Goal: Task Accomplishment & Management: Use online tool/utility

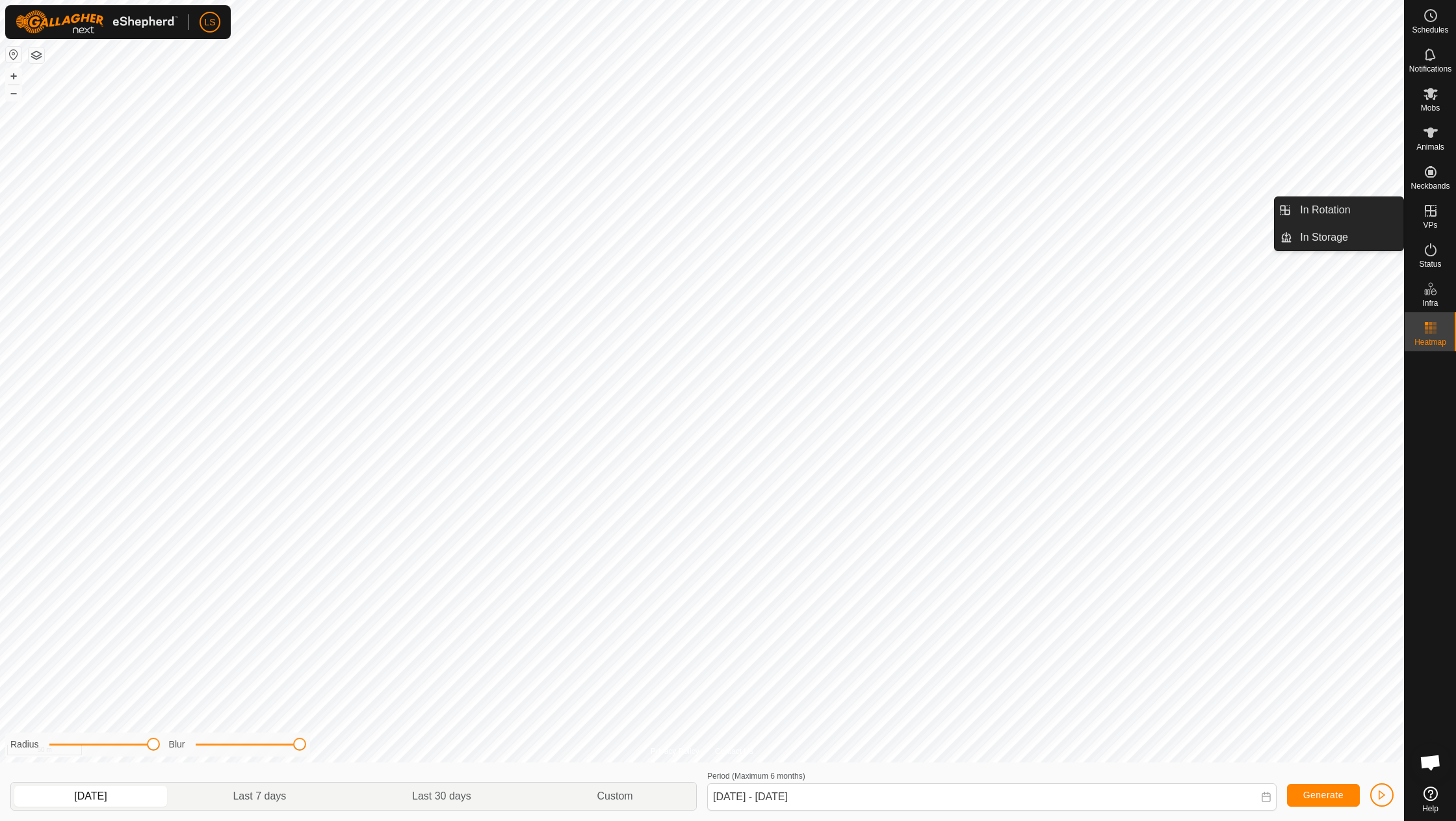
click at [1431, 214] on icon at bounding box center [1431, 210] width 16 height 16
click at [1346, 206] on link "In Rotation" at bounding box center [1348, 209] width 111 height 26
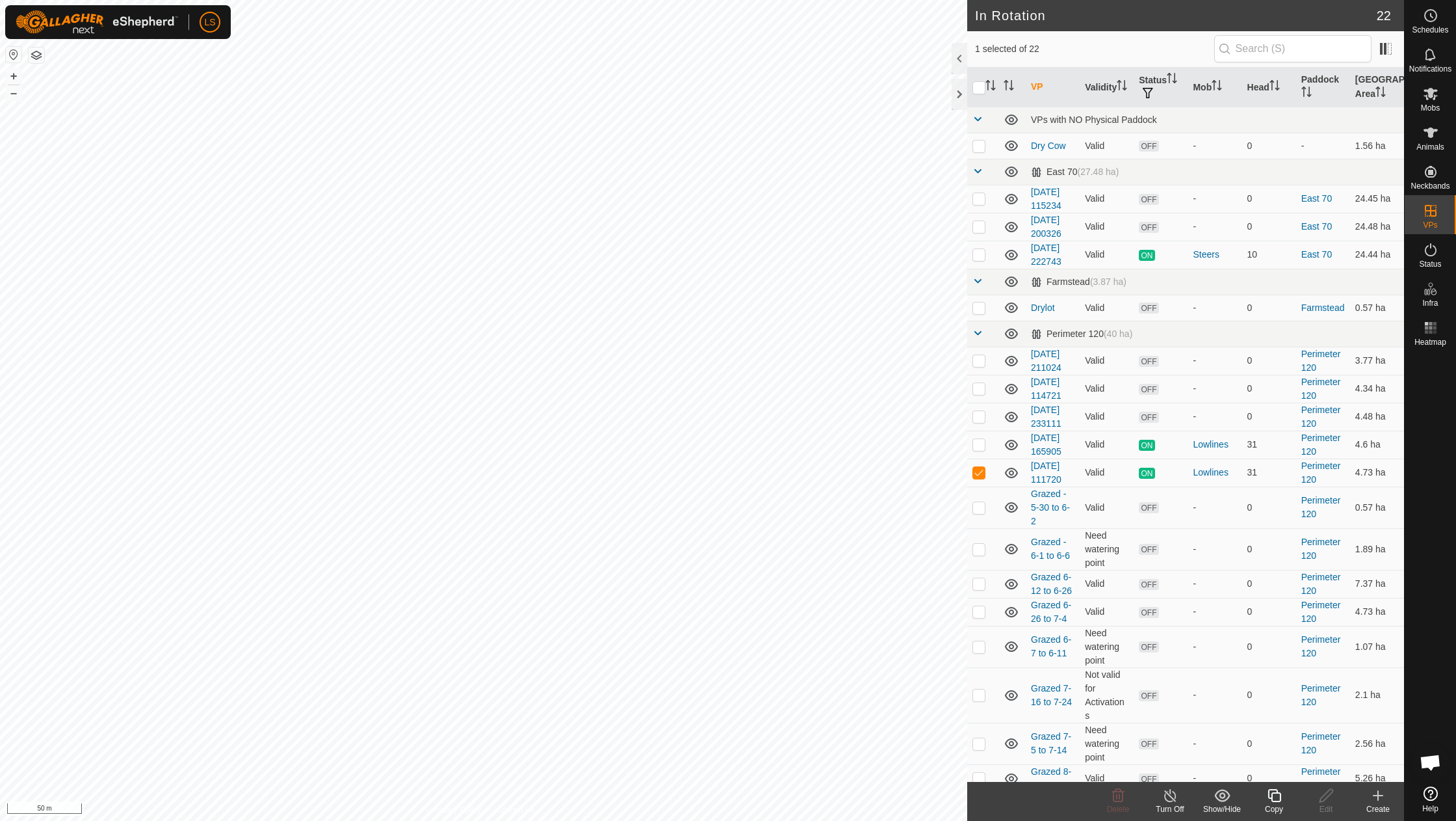
click at [1382, 800] on icon at bounding box center [1379, 795] width 16 height 16
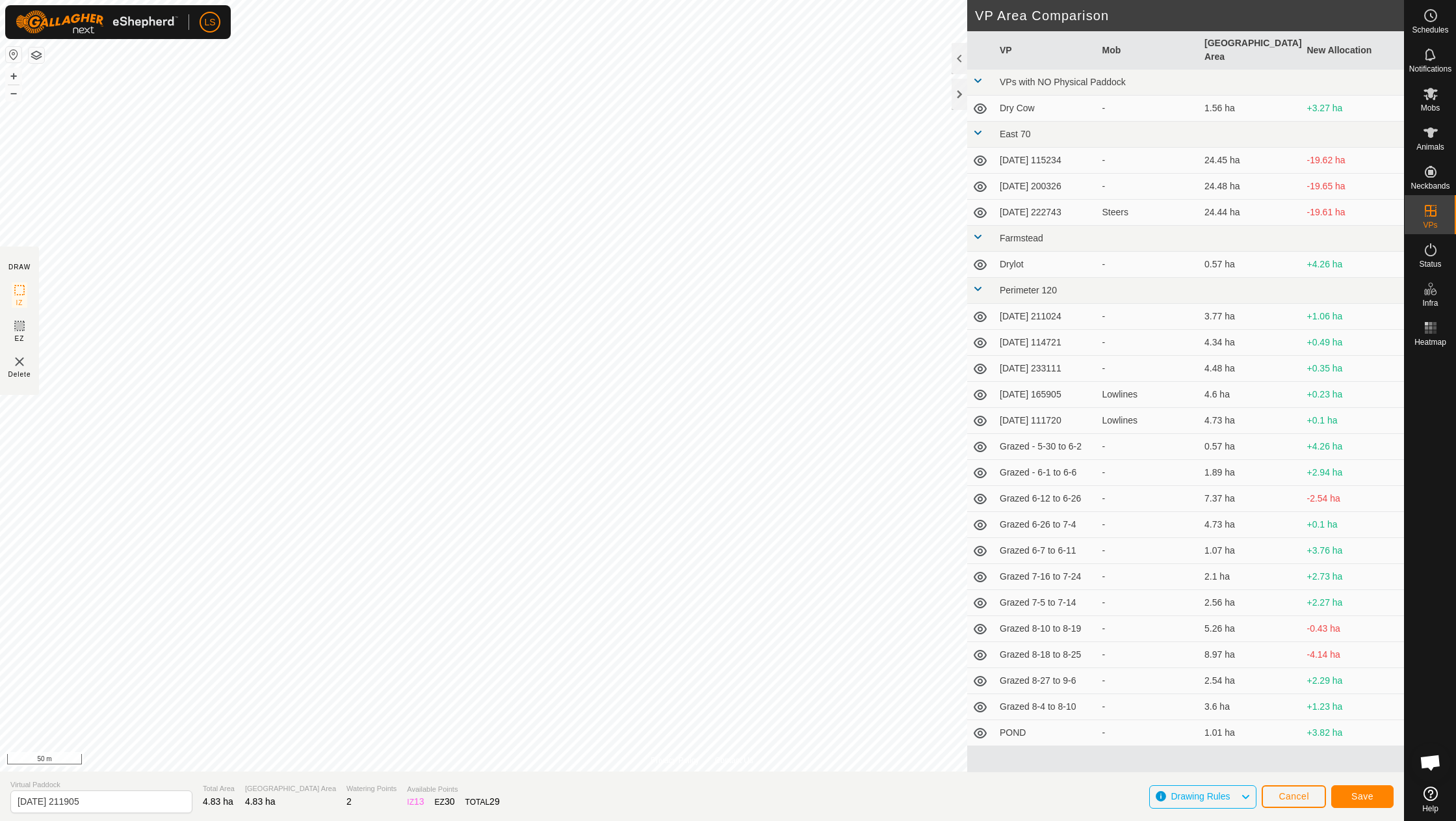
click at [1382, 794] on button "Save" at bounding box center [1362, 796] width 63 height 23
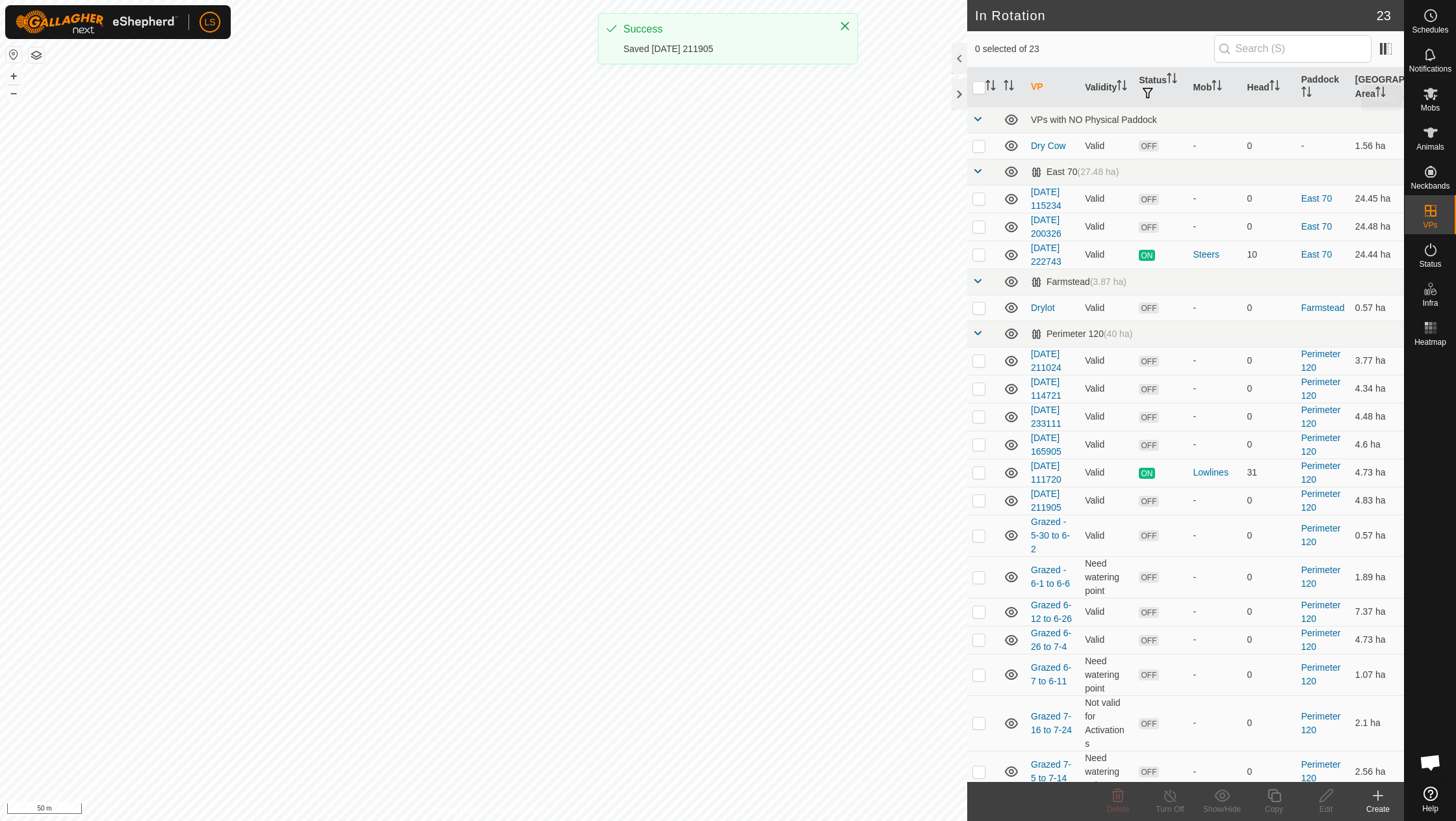
click at [1426, 104] on span "Mobs" at bounding box center [1430, 108] width 19 height 8
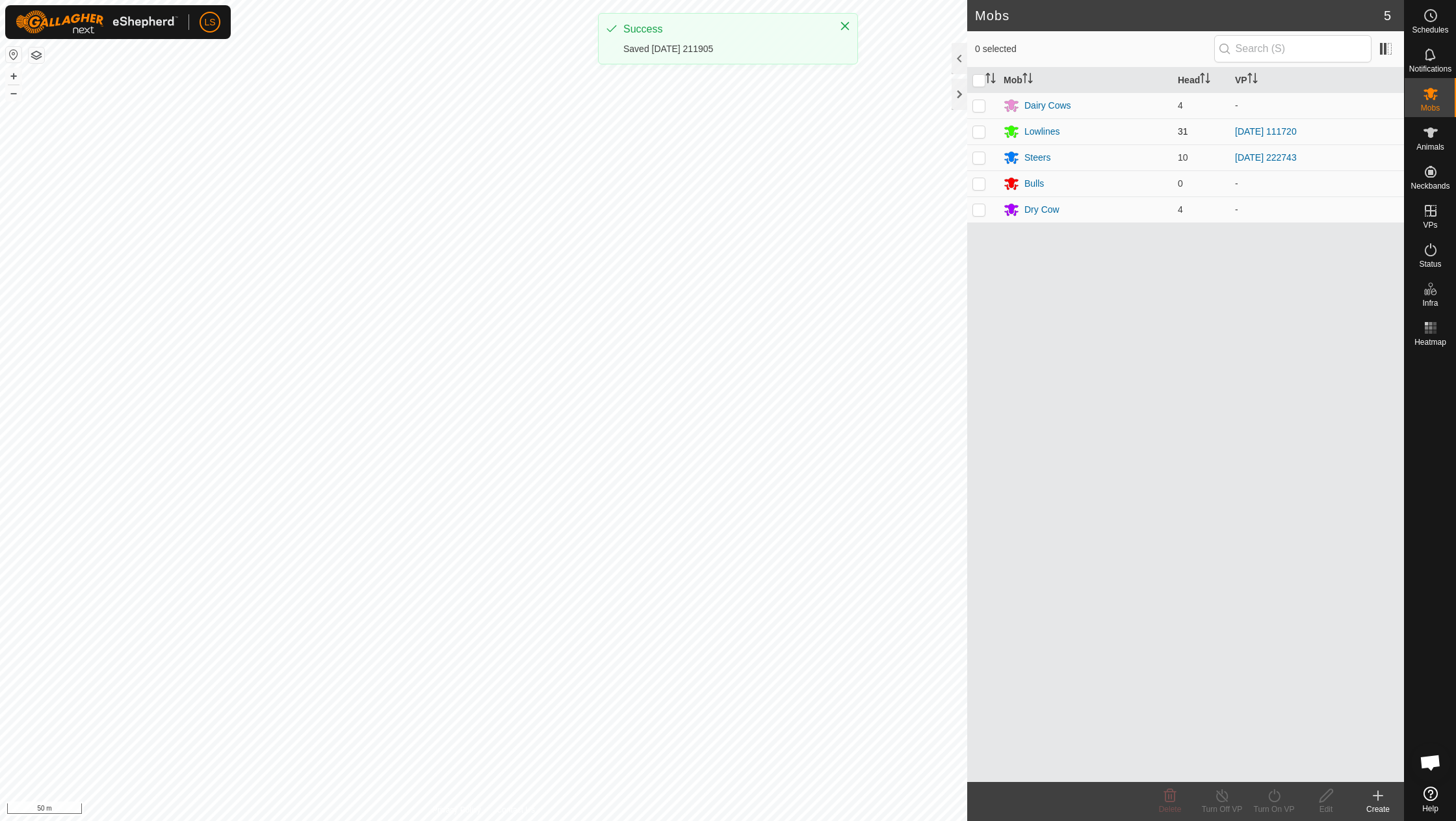
click at [979, 129] on p-checkbox at bounding box center [979, 131] width 13 height 10
checkbox input "true"
click at [1274, 792] on icon at bounding box center [1274, 794] width 12 height 13
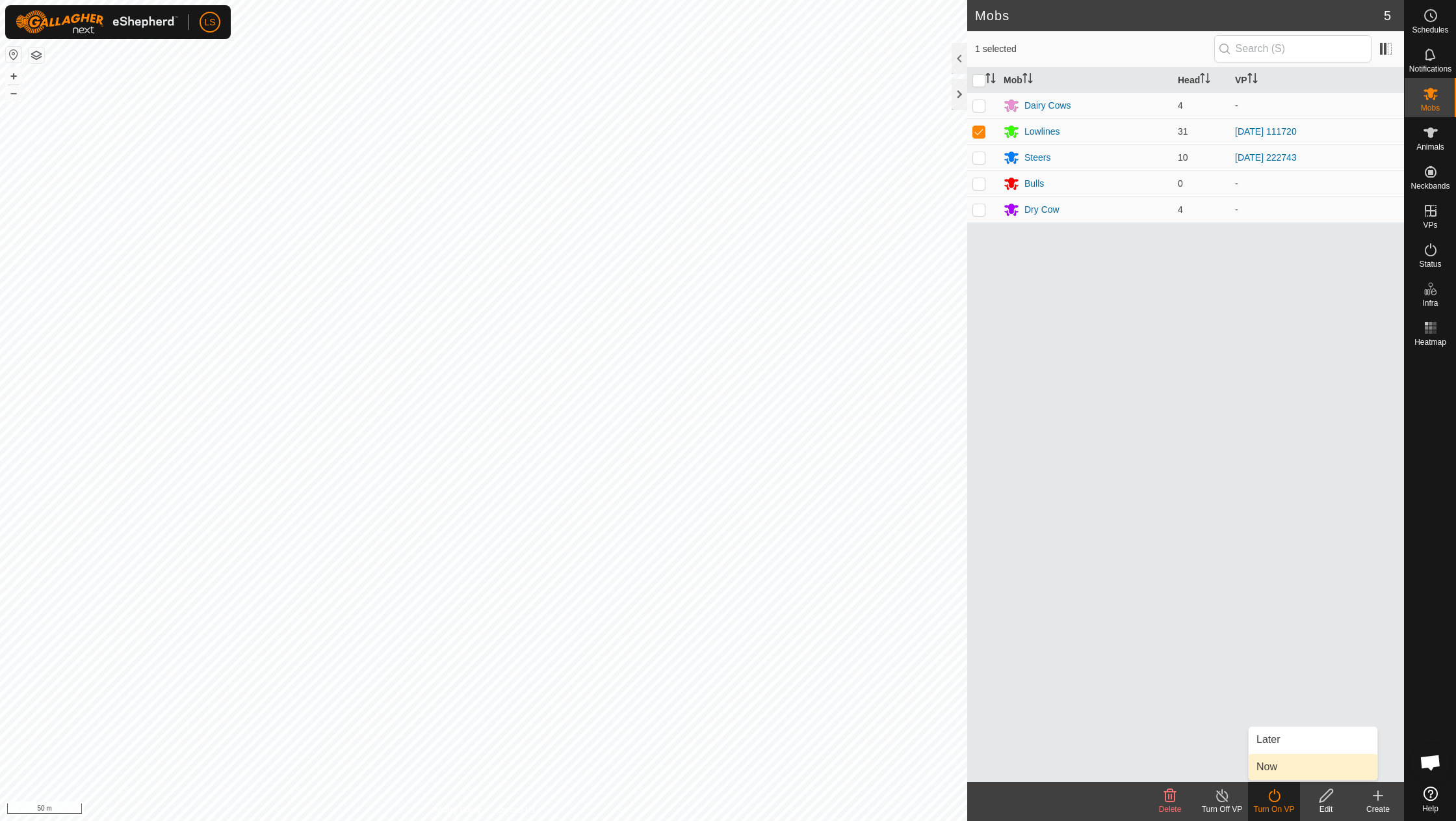
click at [1274, 769] on link "Now" at bounding box center [1313, 766] width 129 height 26
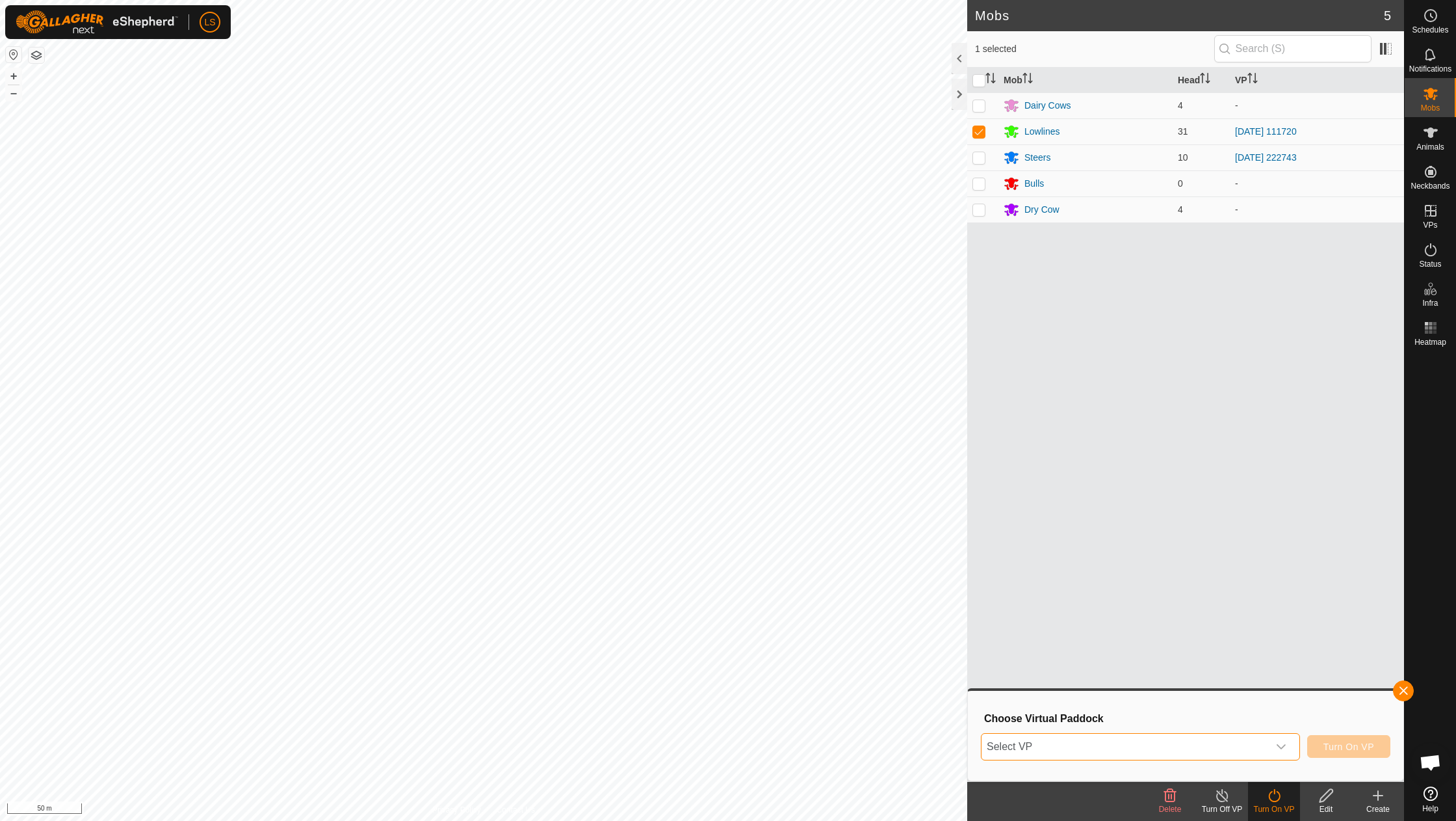
click at [1228, 743] on span "Select VP" at bounding box center [1125, 747] width 287 height 26
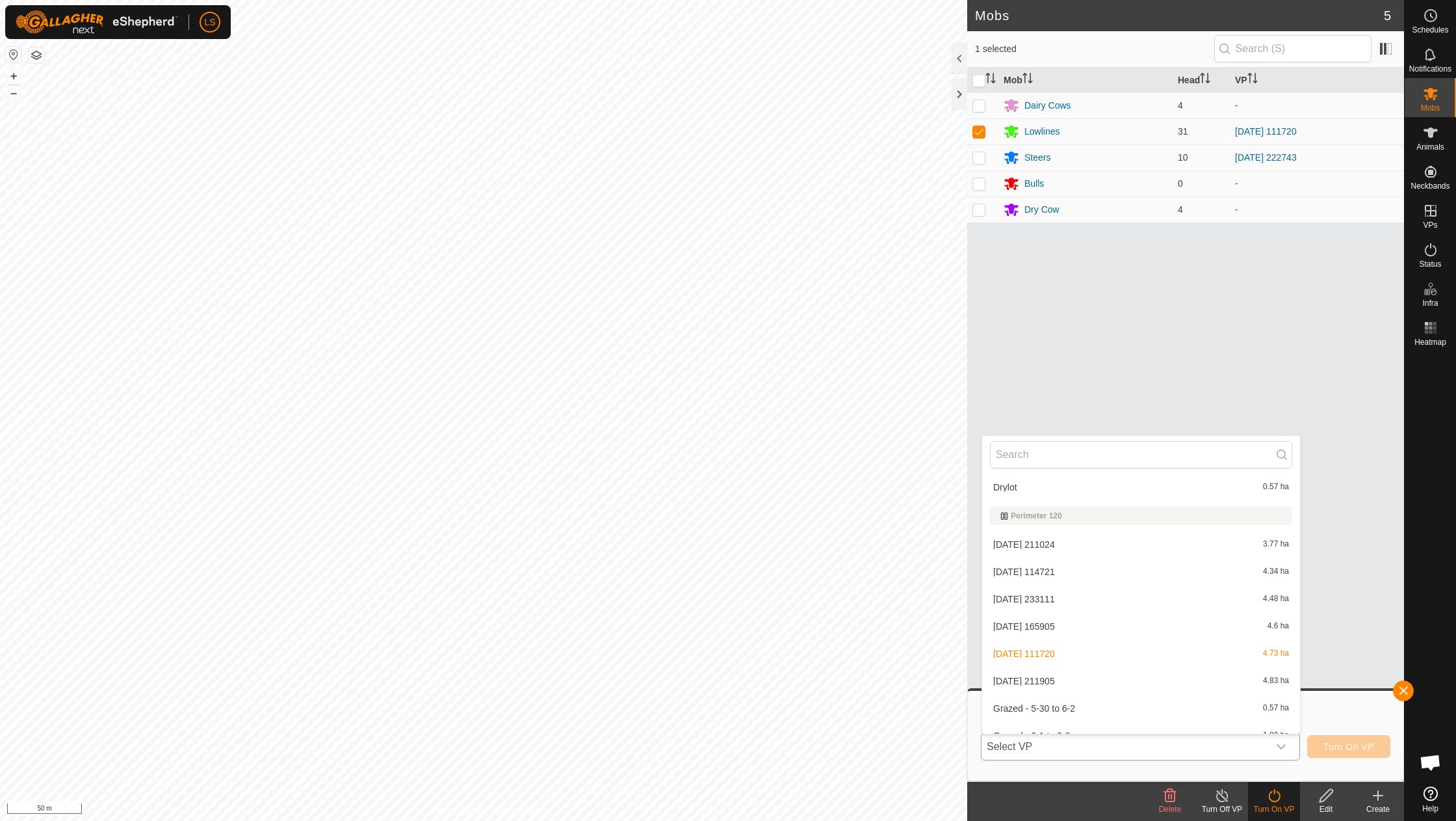
scroll to position [215, 0]
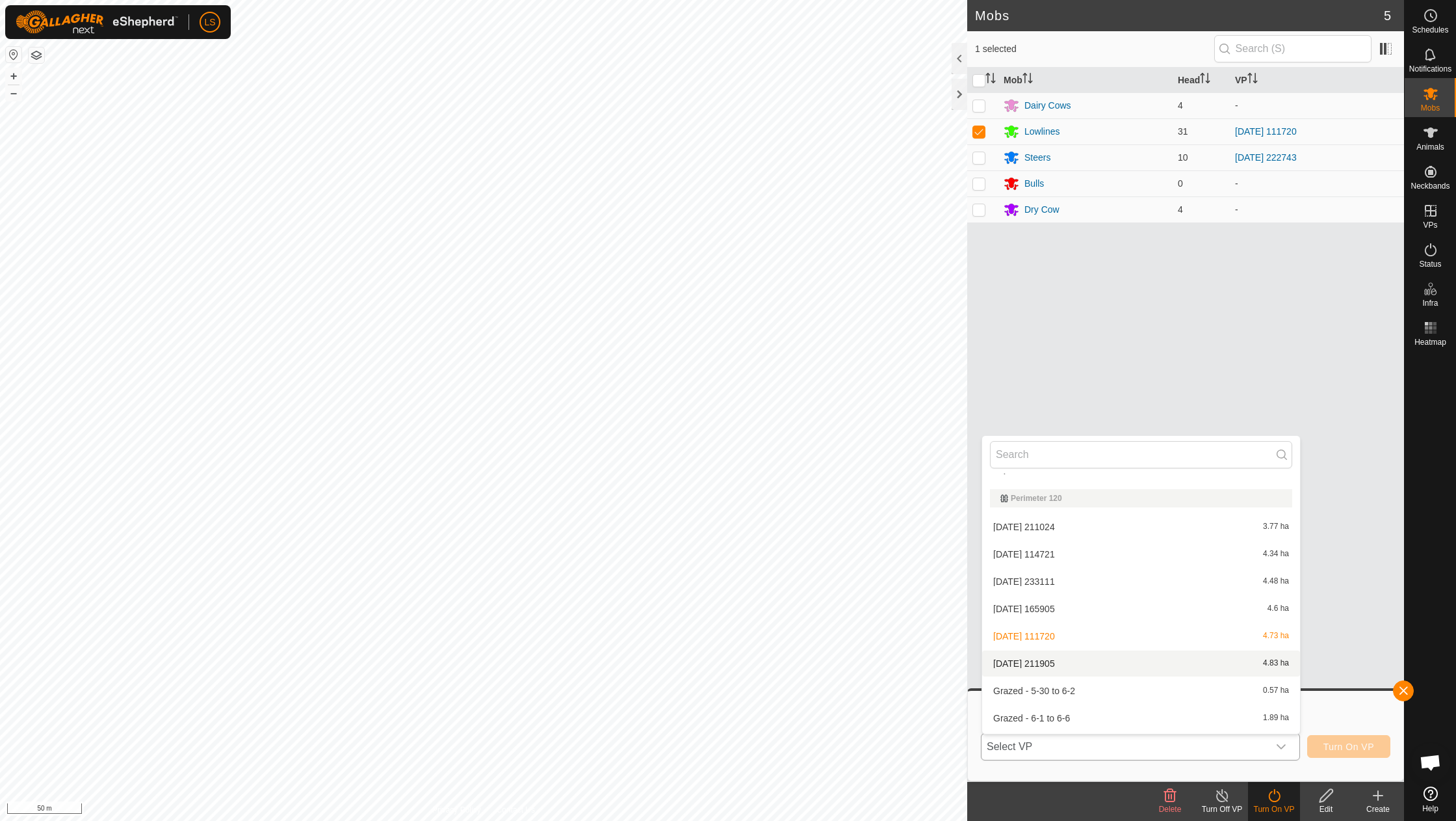
click at [1046, 659] on li "[DATE] 211905 4.83 ha" at bounding box center [1141, 663] width 318 height 26
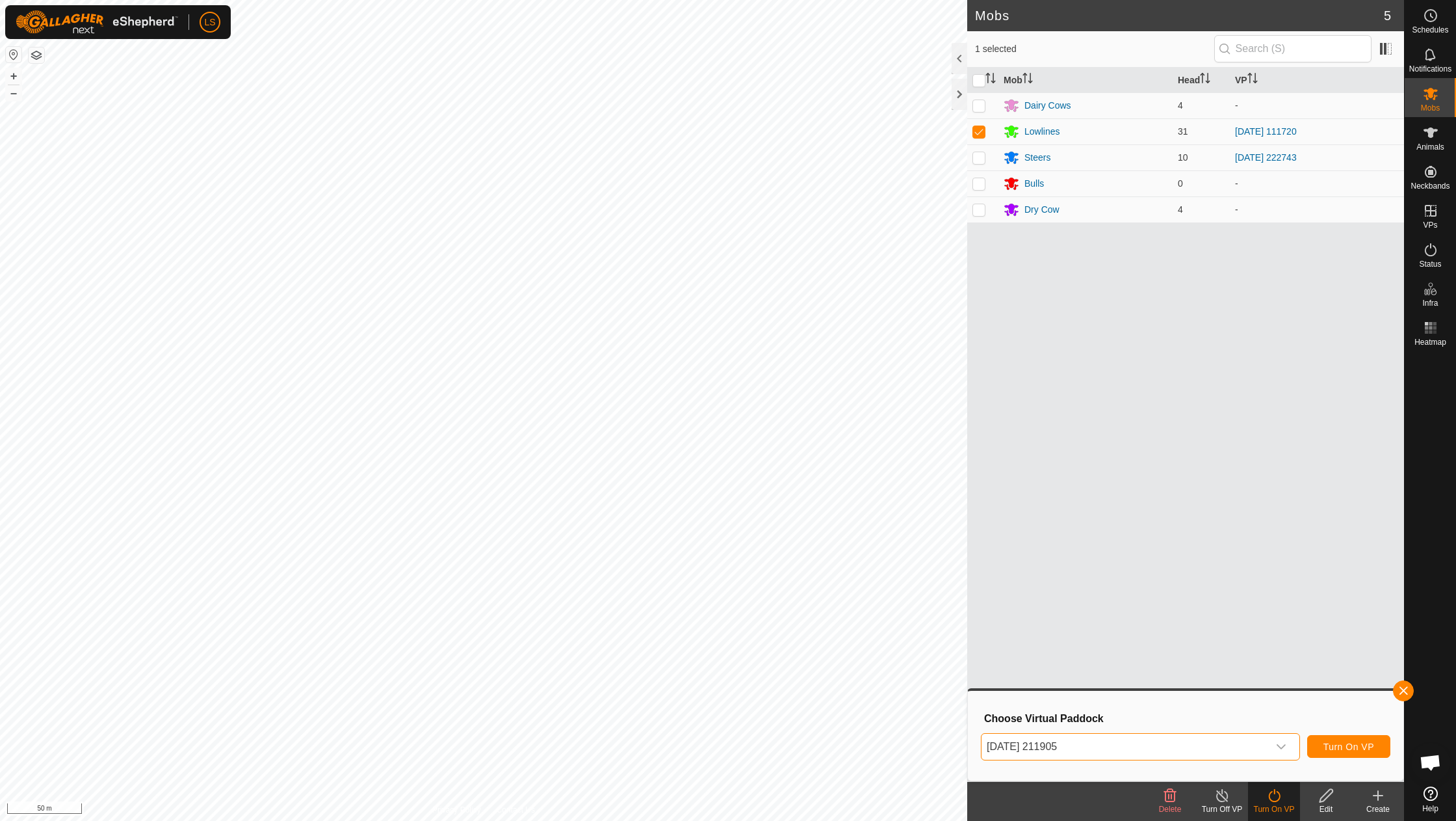
click at [1363, 746] on span "Turn On VP" at bounding box center [1348, 747] width 51 height 10
